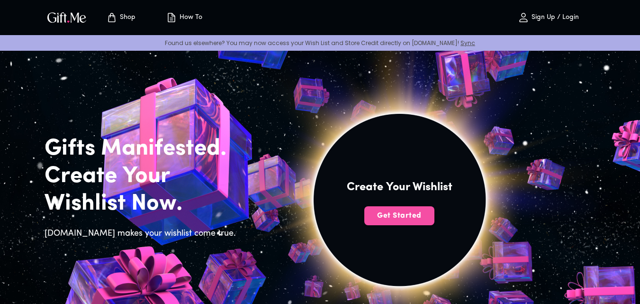
click at [400, 220] on span "Get Started" at bounding box center [399, 215] width 70 height 10
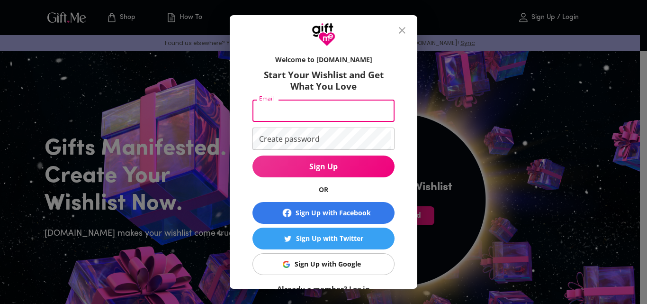
click at [361, 118] on input "Email" at bounding box center [322, 111] width 138 height 22
type input "[EMAIL_ADDRESS][DOMAIN_NAME]"
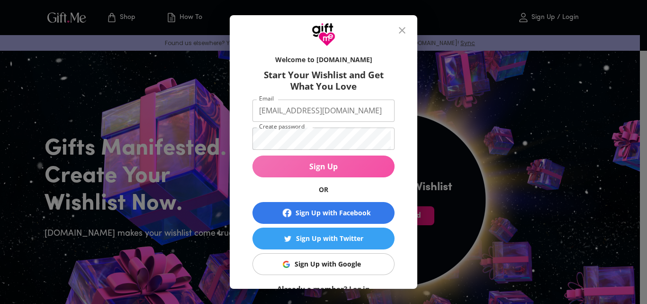
click at [330, 160] on button "Sign Up" at bounding box center [324, 166] width 142 height 22
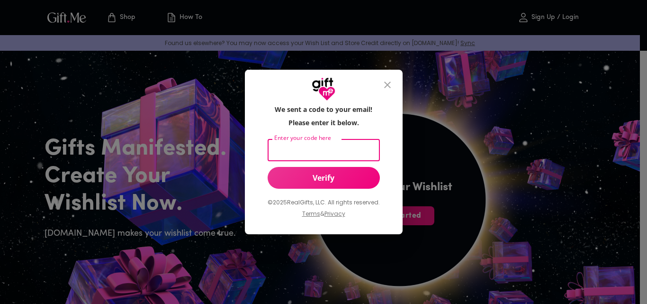
click at [301, 150] on input "Enter your code here" at bounding box center [322, 150] width 109 height 22
type input "372709"
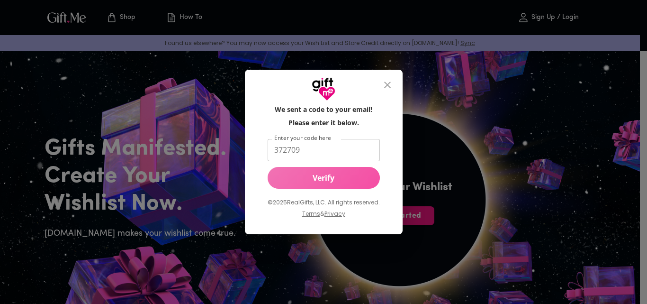
click at [305, 178] on span "Verify" at bounding box center [324, 177] width 112 height 10
click at [305, 180] on span "Verify" at bounding box center [324, 177] width 112 height 10
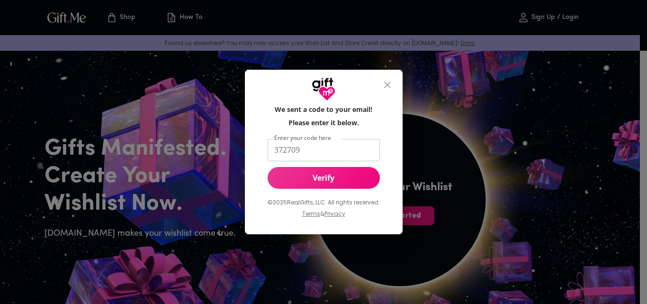
click at [303, 173] on span "Verify" at bounding box center [324, 177] width 112 height 10
click at [302, 185] on button "Verify" at bounding box center [324, 178] width 112 height 22
click at [339, 179] on span "Verify" at bounding box center [324, 177] width 112 height 10
click at [389, 82] on icon "close" at bounding box center [387, 84] width 11 height 11
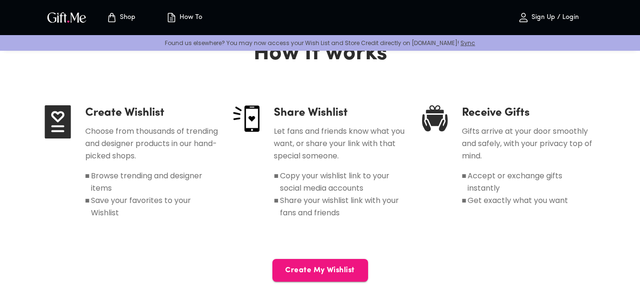
scroll to position [474, 0]
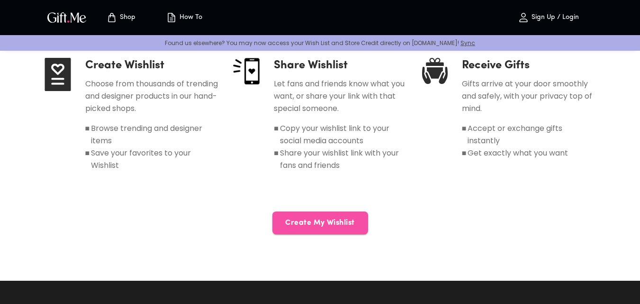
click at [322, 216] on button "Create My Wishlist" at bounding box center [320, 222] width 96 height 23
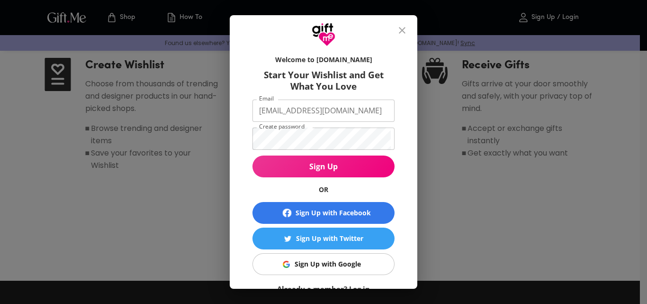
click at [334, 163] on span "Sign Up" at bounding box center [324, 166] width 142 height 10
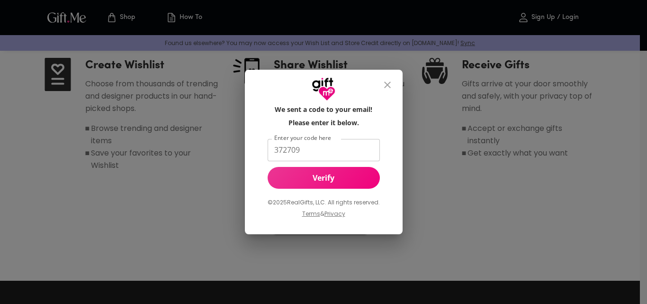
click at [327, 177] on span "Verify" at bounding box center [324, 177] width 112 height 10
click at [392, 85] on icon "close" at bounding box center [387, 84] width 11 height 11
